Goal: Task Accomplishment & Management: Use online tool/utility

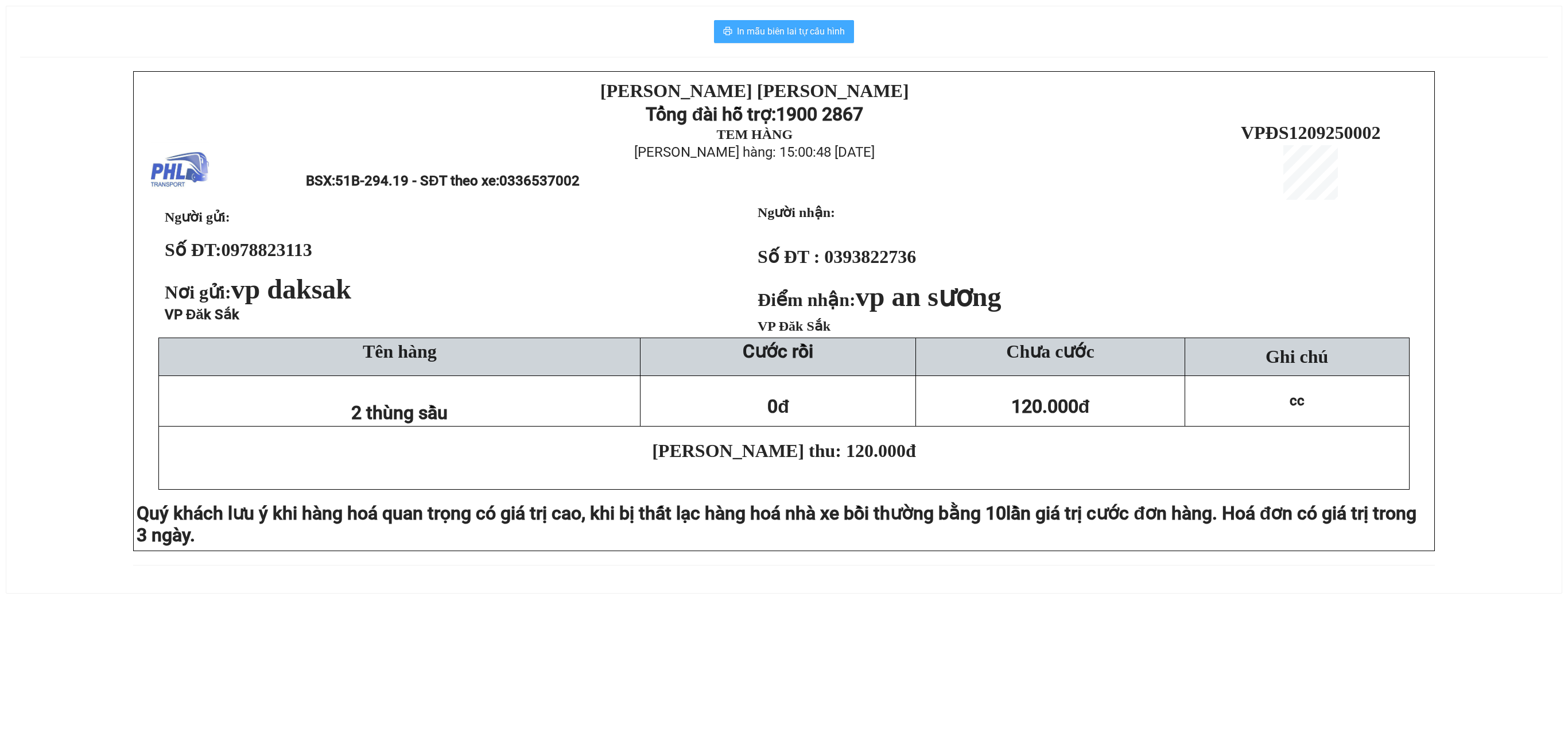
click at [792, 42] on button "In mẫu biên lai tự cấu hình" at bounding box center [784, 31] width 140 height 23
click at [828, 31] on span "In mẫu biên lai tự cấu hình" at bounding box center [791, 31] width 108 height 14
